Goal: Navigation & Orientation: Find specific page/section

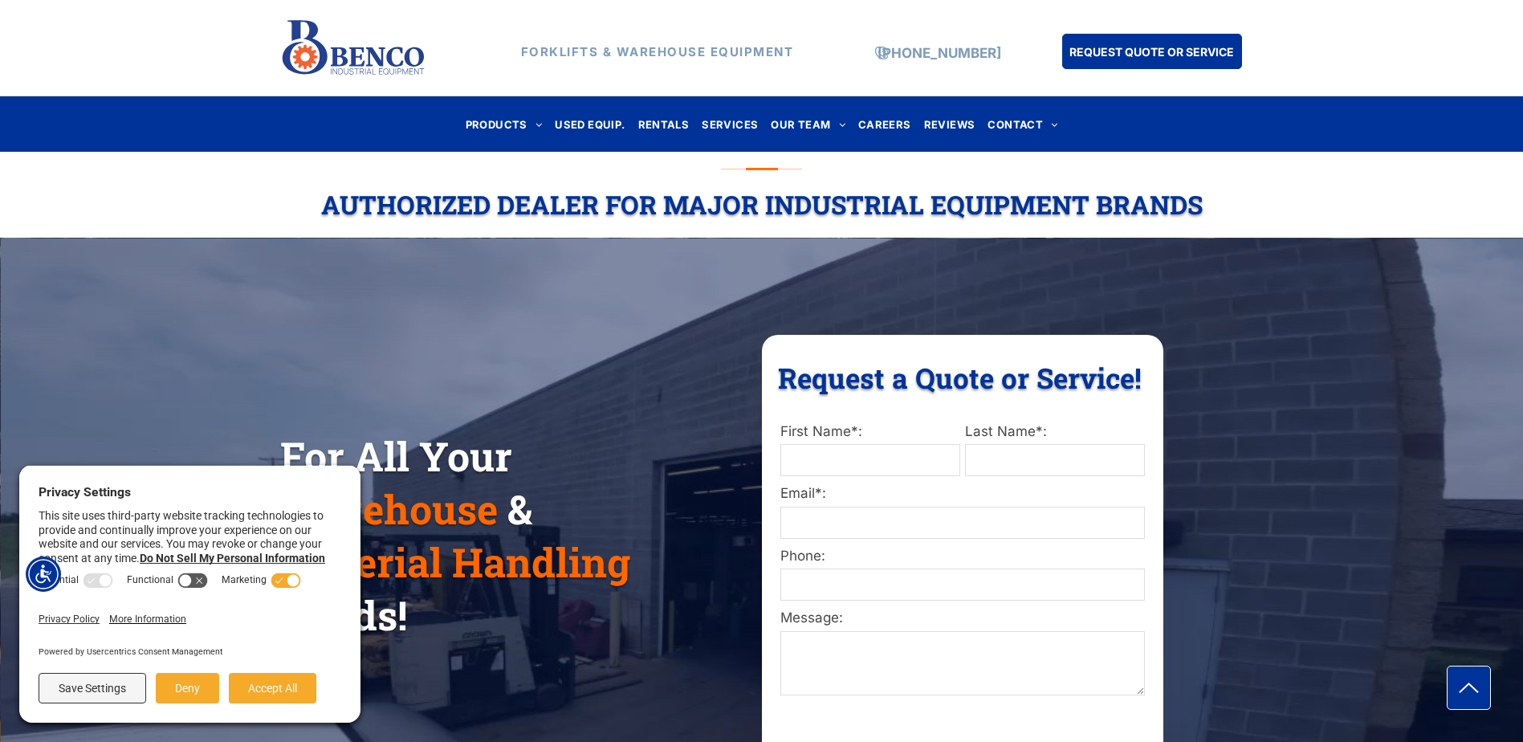
click at [497, 643] on div "For All Your Warehouse & Material Handling Needs!" at bounding box center [509, 535] width 458 height 215
click at [58, 685] on button "Save Settings" at bounding box center [93, 688] width 108 height 31
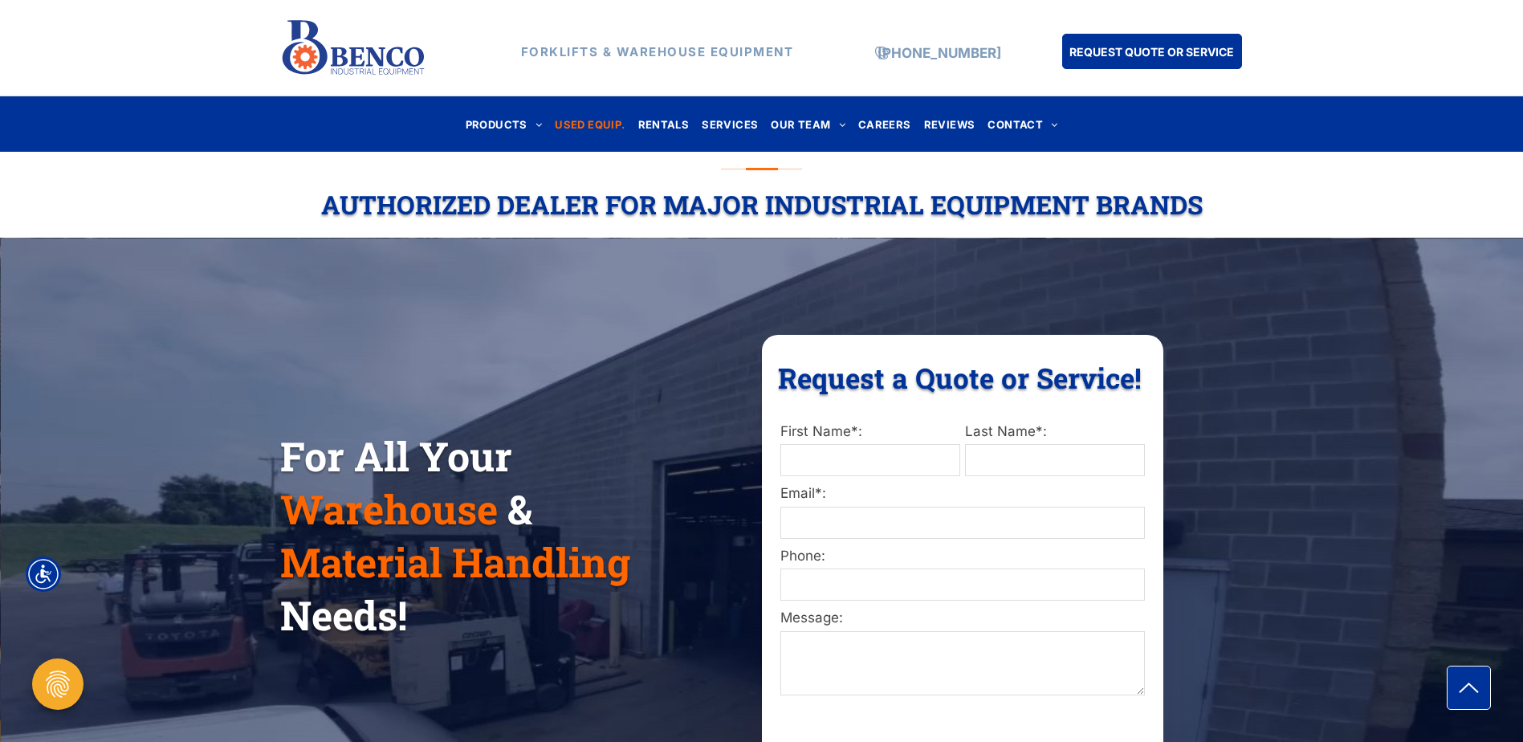
click at [590, 124] on span "USED EQUIP." at bounding box center [590, 124] width 70 height 22
